Goal: Understand process/instructions: Learn how to perform a task or action

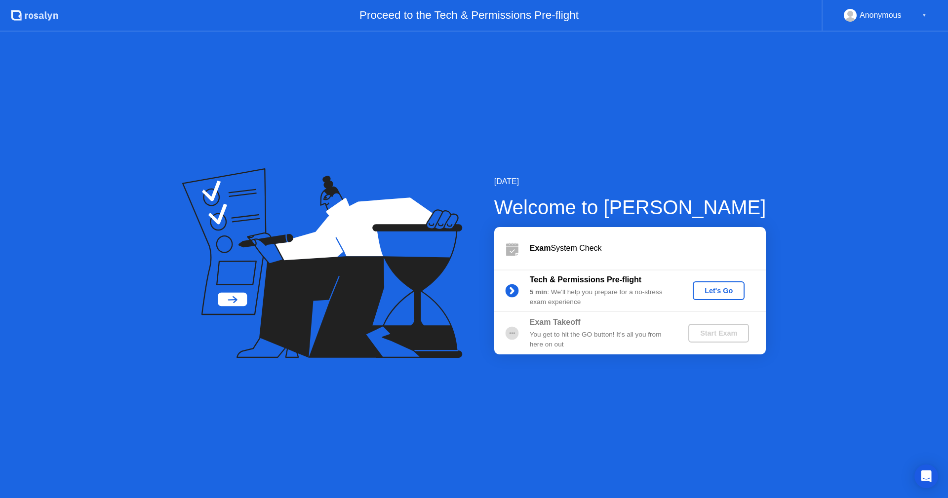
click at [722, 290] on div "Let's Go" at bounding box center [719, 291] width 44 height 8
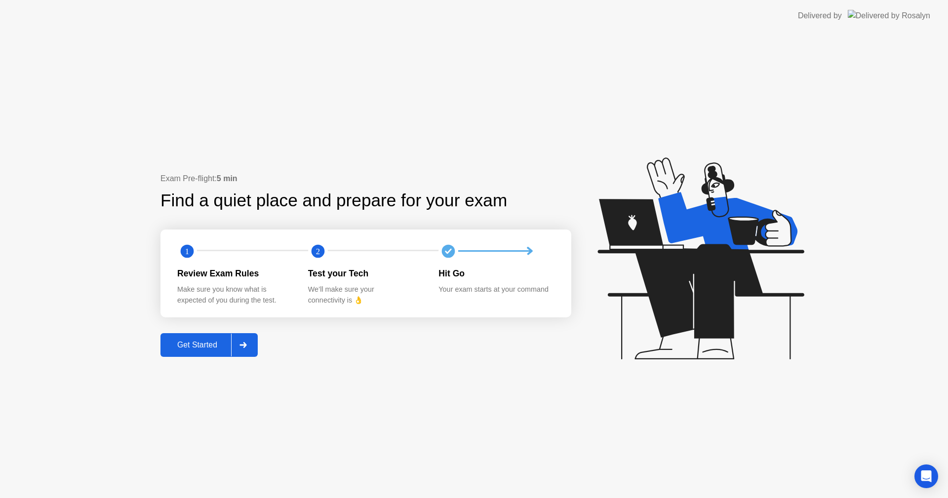
click at [207, 350] on div "Get Started" at bounding box center [197, 345] width 68 height 9
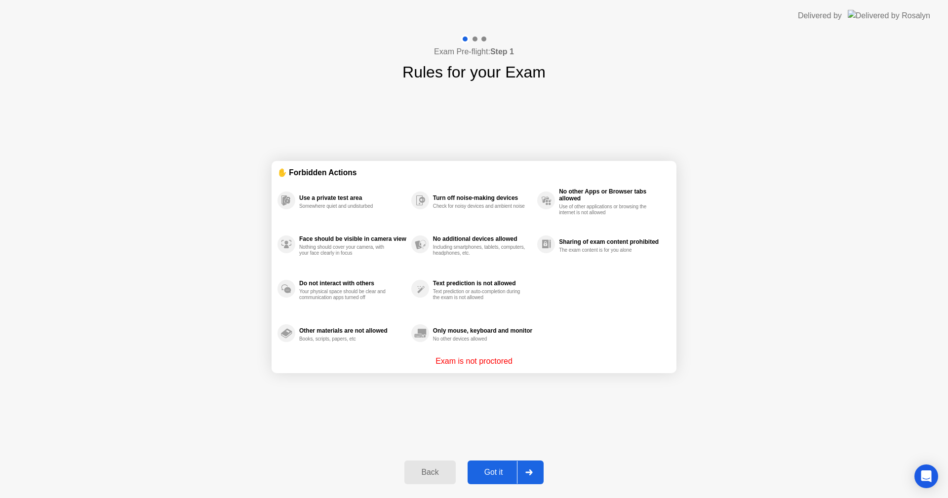
drag, startPoint x: 694, startPoint y: 132, endPoint x: 672, endPoint y: 137, distance: 22.4
click at [694, 132] on div "Exam Pre-flight: Step 1 Rules for your Exam ✋ Forbidden Actions Use a private t…" at bounding box center [474, 265] width 948 height 467
click at [525, 471] on icon at bounding box center [528, 473] width 7 height 6
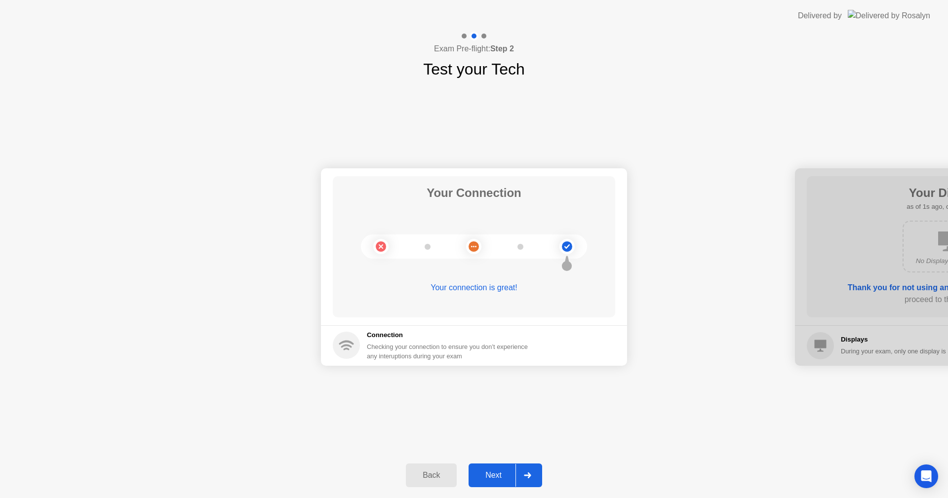
click at [562, 256] on icon at bounding box center [567, 261] width 11 height 19
click at [507, 475] on div "Next" at bounding box center [494, 475] width 44 height 9
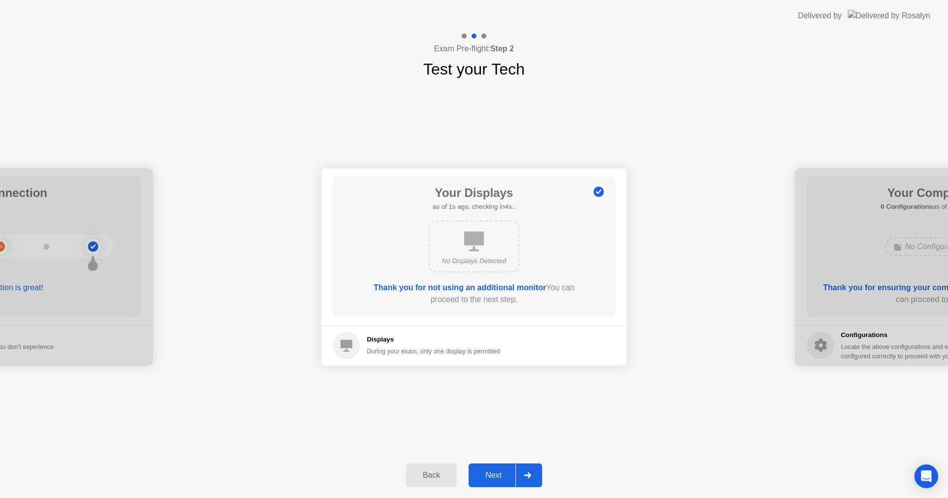
click at [468, 243] on icon at bounding box center [474, 242] width 20 height 20
click at [532, 481] on div at bounding box center [528, 475] width 24 height 23
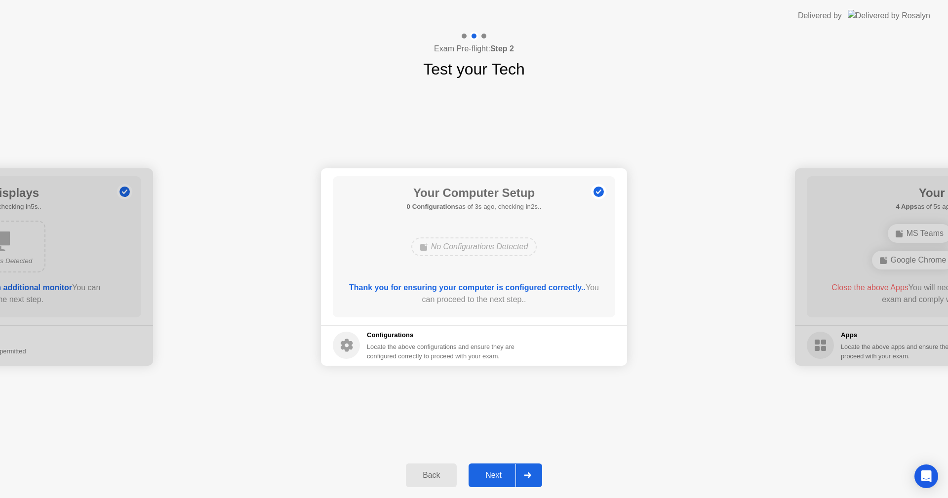
click at [527, 480] on div at bounding box center [528, 475] width 24 height 23
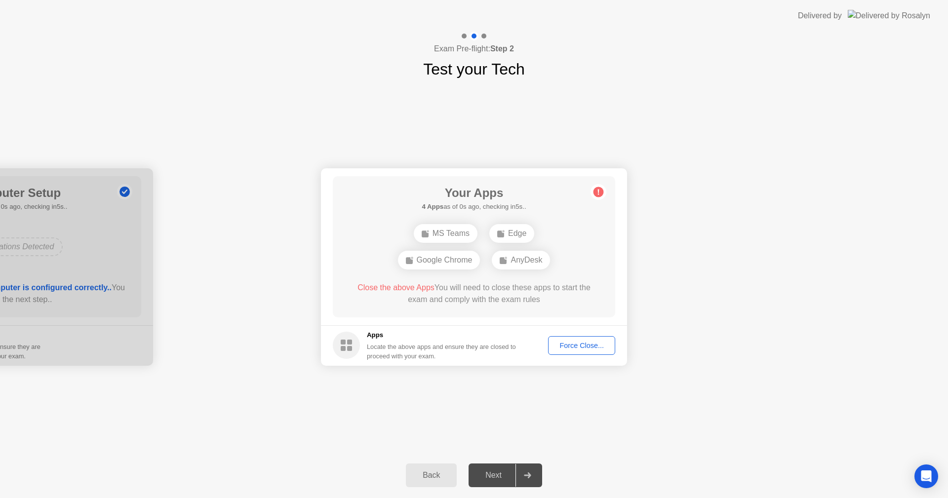
click at [572, 348] on div "Force Close..." at bounding box center [582, 346] width 60 height 8
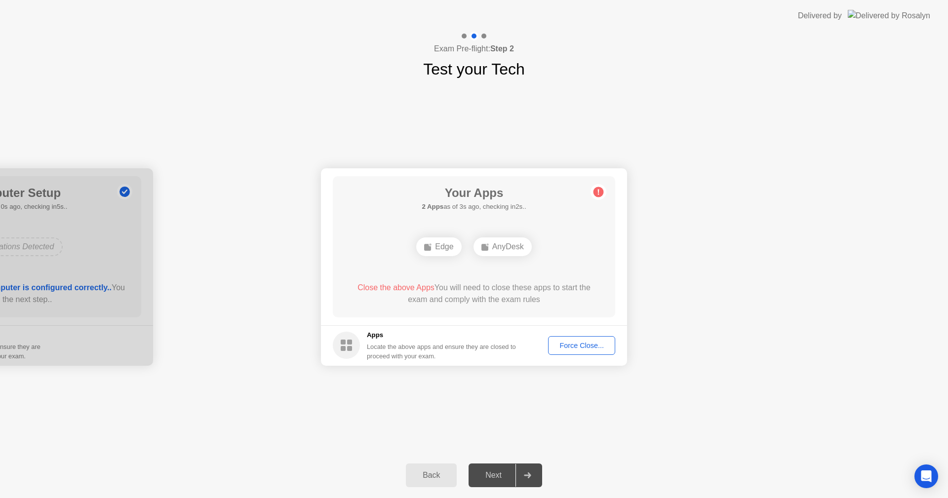
click at [585, 346] on div "Force Close..." at bounding box center [582, 346] width 60 height 8
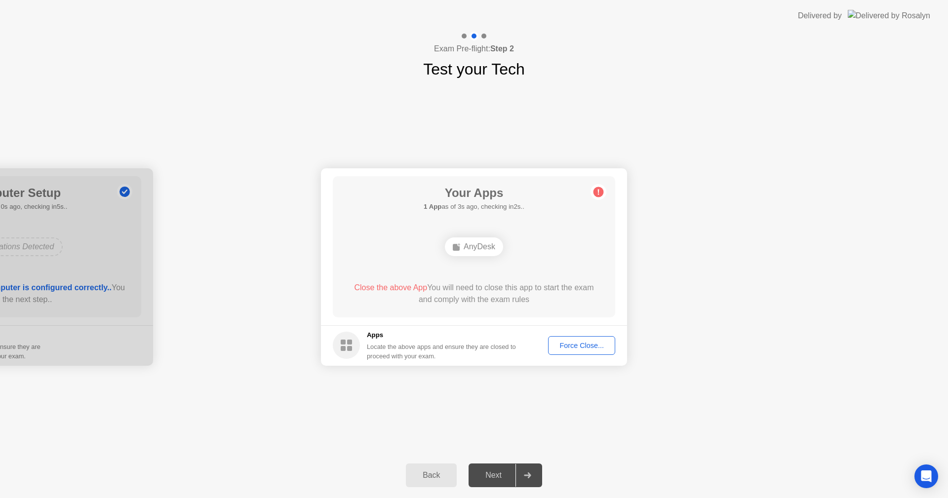
click at [560, 345] on div "Force Close..." at bounding box center [582, 346] width 60 height 8
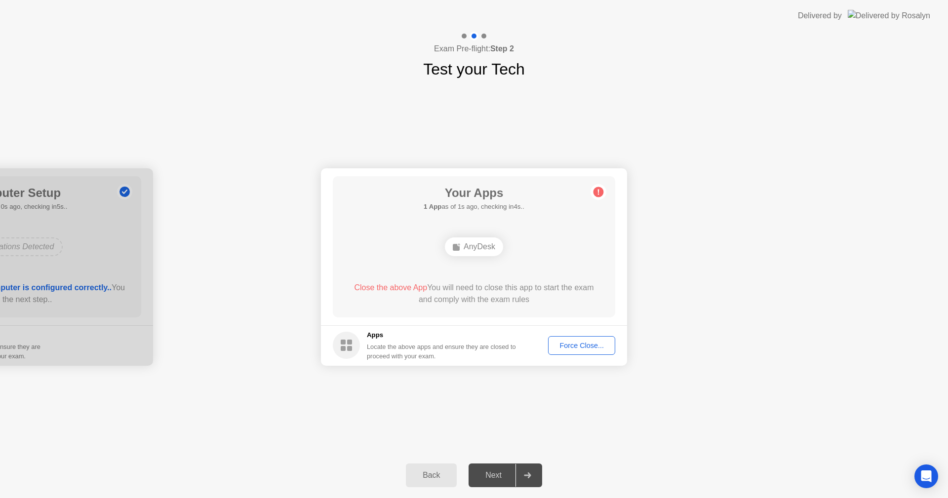
click at [77, 309] on div at bounding box center [0, 267] width 306 height 198
click at [579, 347] on div "Force Close..." at bounding box center [582, 346] width 60 height 8
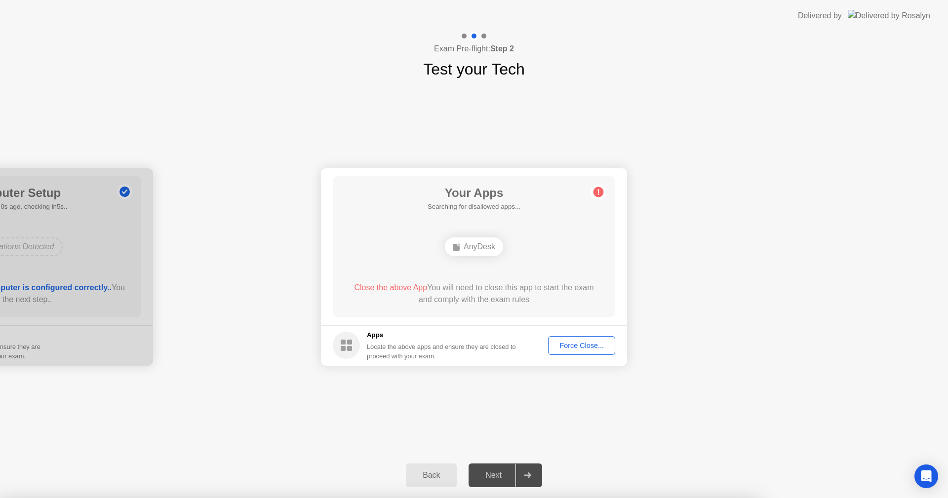
drag, startPoint x: 456, startPoint y: 300, endPoint x: 462, endPoint y: 301, distance: 6.1
